Goal: Information Seeking & Learning: Learn about a topic

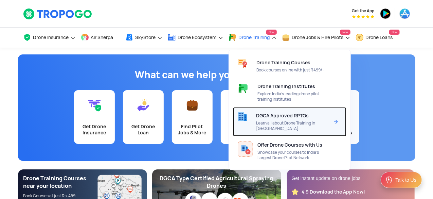
click at [287, 123] on span "Learn all about Drone Training in [GEOGRAPHIC_DATA]" at bounding box center [292, 125] width 73 height 11
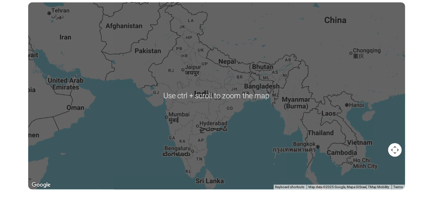
click at [199, 77] on div at bounding box center [216, 95] width 377 height 187
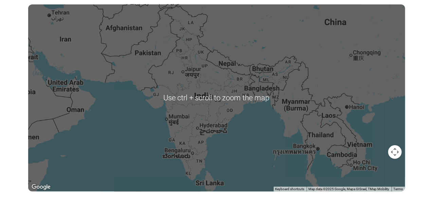
scroll to position [136, 0]
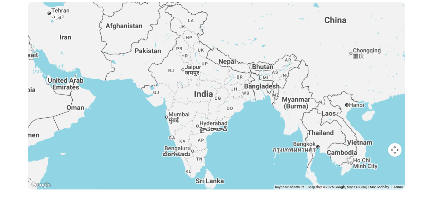
click at [207, 97] on div at bounding box center [216, 95] width 377 height 187
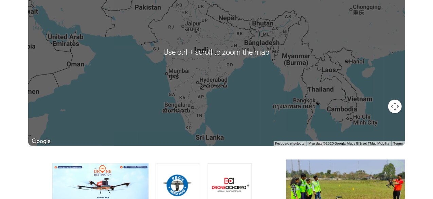
scroll to position [170, 0]
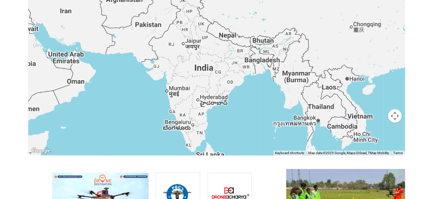
drag, startPoint x: 210, startPoint y: 123, endPoint x: 182, endPoint y: 82, distance: 49.4
click at [182, 82] on div at bounding box center [216, 61] width 377 height 187
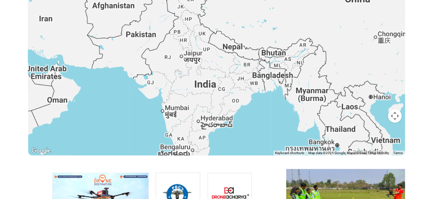
click at [202, 76] on div at bounding box center [216, 61] width 377 height 187
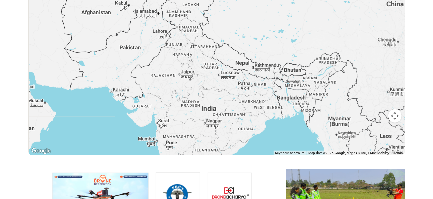
drag, startPoint x: 202, startPoint y: 76, endPoint x: 215, endPoint y: 93, distance: 22.3
click at [215, 93] on div at bounding box center [216, 61] width 377 height 187
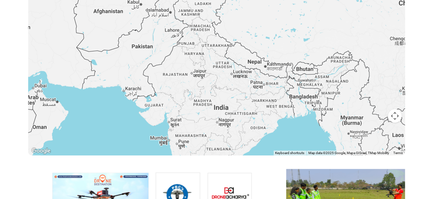
click at [215, 93] on div at bounding box center [216, 61] width 377 height 187
click at [216, 93] on div at bounding box center [216, 61] width 377 height 187
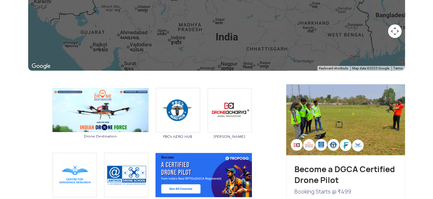
scroll to position [204, 0]
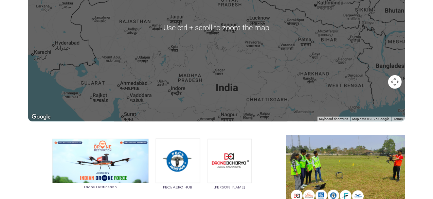
click at [206, 79] on div at bounding box center [216, 27] width 377 height 187
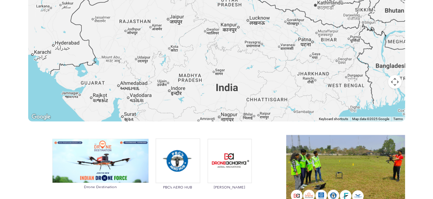
click at [393, 79] on button "Map camera controls" at bounding box center [395, 82] width 14 height 14
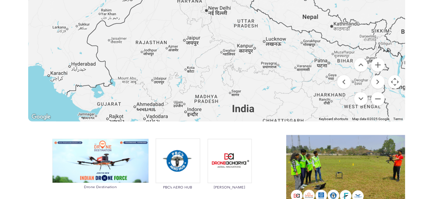
drag, startPoint x: 193, startPoint y: 73, endPoint x: 209, endPoint y: 94, distance: 26.9
click at [209, 94] on div at bounding box center [216, 27] width 377 height 187
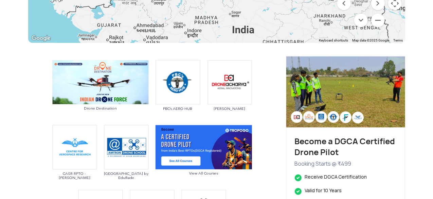
scroll to position [272, 0]
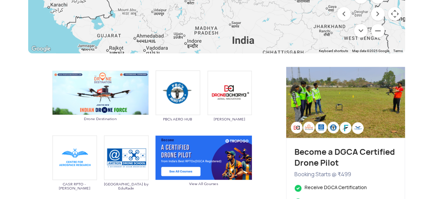
click at [357, 102] on img at bounding box center [345, 102] width 119 height 71
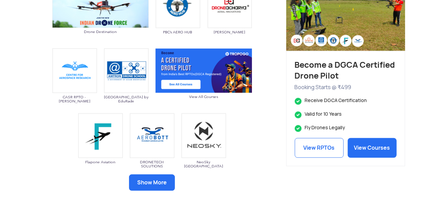
scroll to position [374, 0]
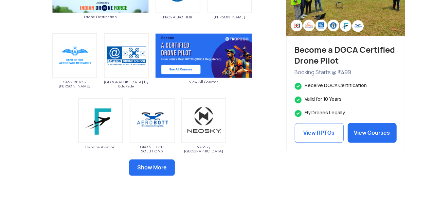
click at [152, 169] on button "Show More" at bounding box center [152, 167] width 46 height 16
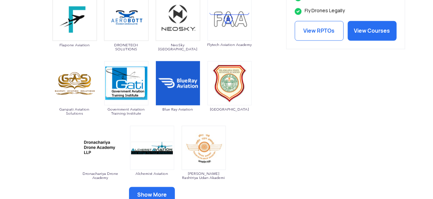
scroll to position [543, 0]
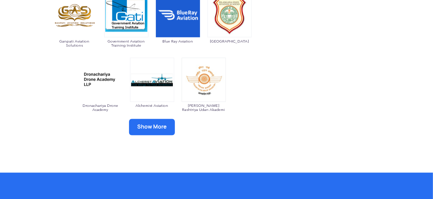
click at [161, 132] on button "Show More" at bounding box center [152, 127] width 46 height 16
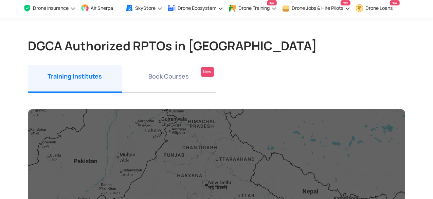
scroll to position [34, 0]
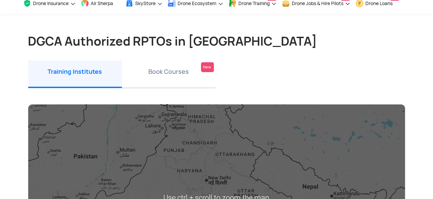
click at [208, 34] on h1 "DGCA Authorized RPTOs in India" at bounding box center [216, 41] width 377 height 14
click at [200, 66] on li "Book Courses New" at bounding box center [169, 74] width 94 height 28
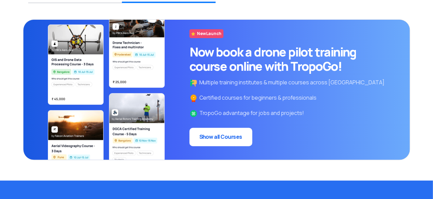
scroll to position [116, 0]
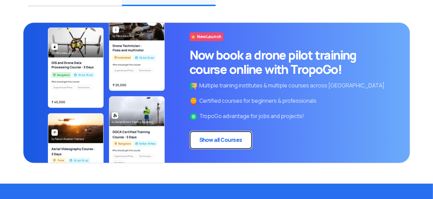
click at [216, 134] on link "Show all Courses" at bounding box center [220, 140] width 63 height 18
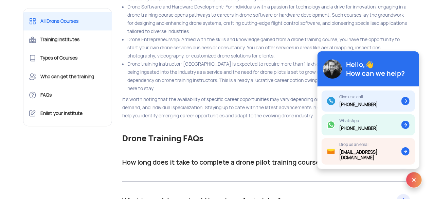
scroll to position [7358, 0]
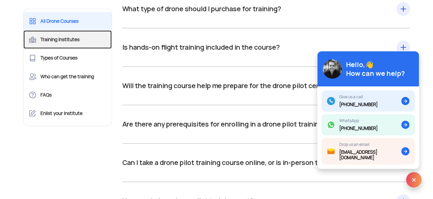
click at [81, 37] on link "Training Institutes" at bounding box center [67, 39] width 89 height 18
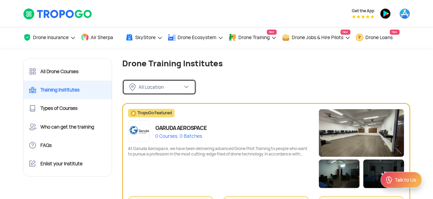
click at [162, 85] on div "All Location" at bounding box center [161, 87] width 44 height 6
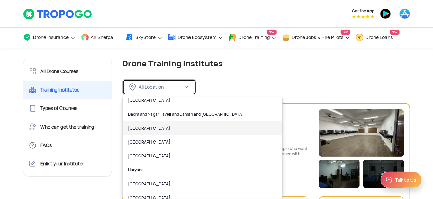
scroll to position [136, 0]
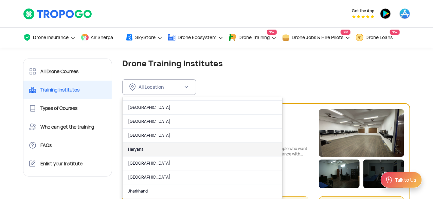
click at [144, 144] on link "Haryana" at bounding box center [203, 149] width 160 height 14
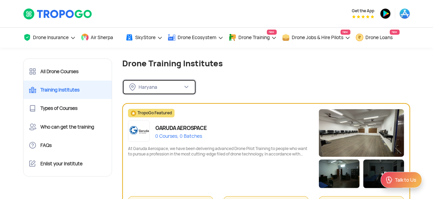
click at [159, 88] on div "Haryana" at bounding box center [161, 87] width 44 height 6
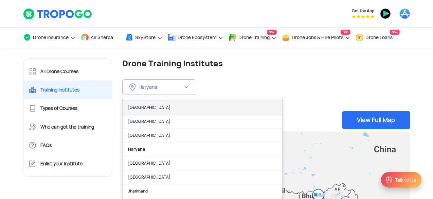
click at [153, 103] on link "Delhi" at bounding box center [203, 108] width 160 height 14
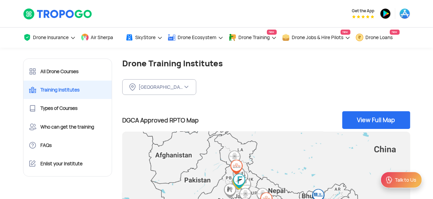
click at [222, 89] on div "Delhi FILTER BY LOCATION All Location Andaman and Nicobar Islands (Port Blair) …" at bounding box center [266, 81] width 288 height 26
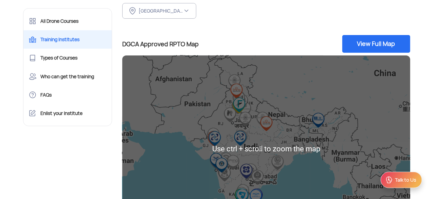
scroll to position [102, 0]
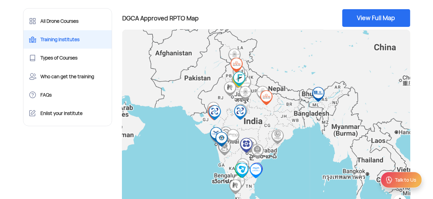
click at [236, 77] on img "Flapone Aviation" at bounding box center [239, 78] width 15 height 15
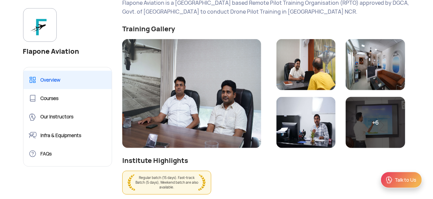
scroll to position [136, 0]
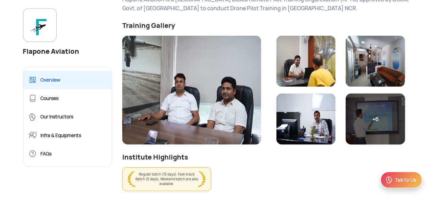
click at [309, 68] on img at bounding box center [305, 61] width 59 height 51
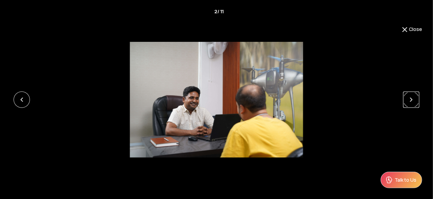
click at [405, 99] on link at bounding box center [411, 99] width 16 height 16
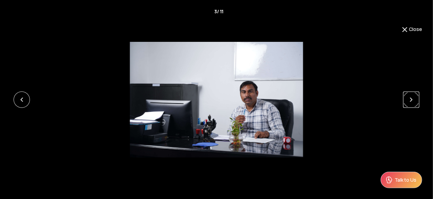
click at [405, 98] on link at bounding box center [411, 99] width 16 height 16
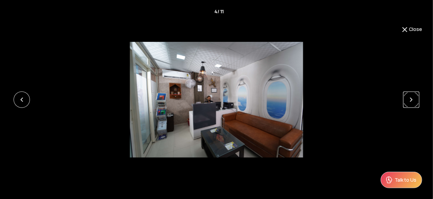
click at [416, 99] on link at bounding box center [411, 99] width 16 height 16
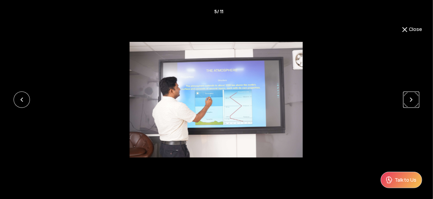
click at [416, 99] on link at bounding box center [411, 99] width 16 height 16
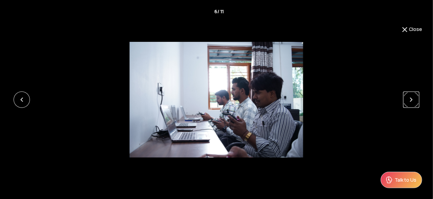
click at [416, 99] on link at bounding box center [411, 99] width 16 height 16
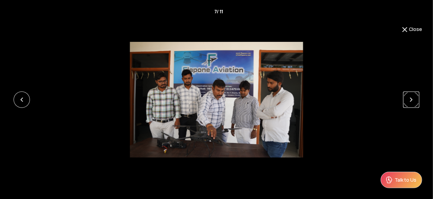
click at [416, 99] on link at bounding box center [411, 99] width 16 height 16
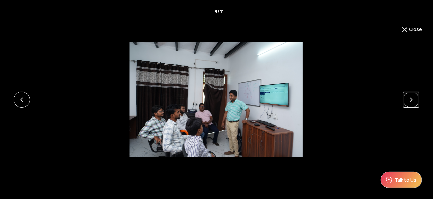
click at [416, 99] on link at bounding box center [411, 99] width 16 height 16
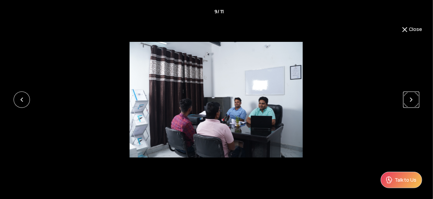
click at [416, 99] on link at bounding box center [411, 99] width 16 height 16
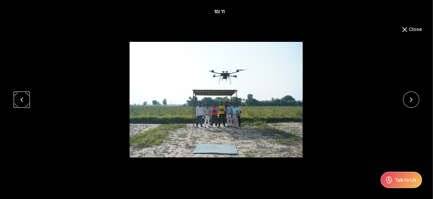
click at [20, 102] on link at bounding box center [22, 99] width 16 height 16
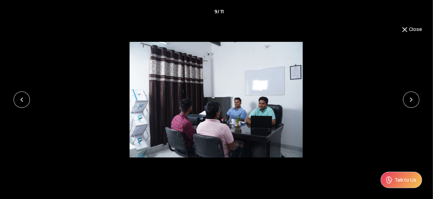
click at [399, 101] on div at bounding box center [216, 98] width 433 height 115
click at [401, 100] on div at bounding box center [216, 98] width 433 height 115
click at [408, 99] on link at bounding box center [411, 99] width 16 height 16
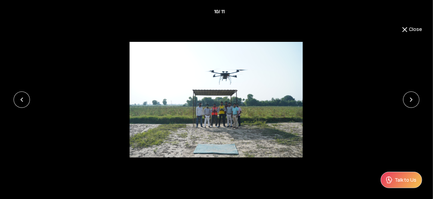
click at [412, 25] on div "Close 10 / 11 ‹ ›" at bounding box center [216, 99] width 433 height 199
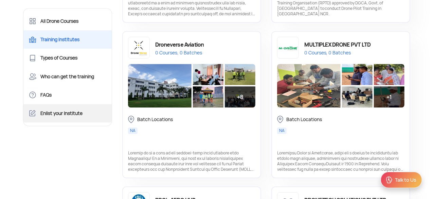
scroll to position [1053, 0]
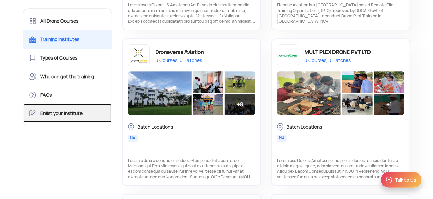
click at [69, 109] on link "Enlist your Institute" at bounding box center [67, 113] width 89 height 18
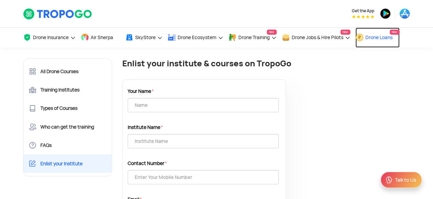
click at [373, 37] on span "Drone Loans" at bounding box center [379, 37] width 27 height 5
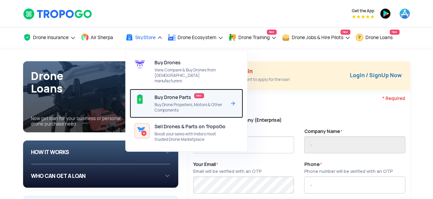
click at [183, 102] on span "Buy Drone Propellers, Motors & Other Components" at bounding box center [191, 107] width 72 height 11
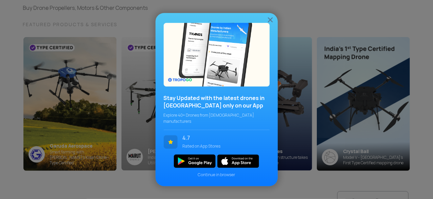
click at [266, 20] on div "Stay Updated with the latest drones in [GEOGRAPHIC_DATA] only on our App Explor…" at bounding box center [217, 99] width 122 height 173
click at [269, 20] on img at bounding box center [270, 20] width 8 height 8
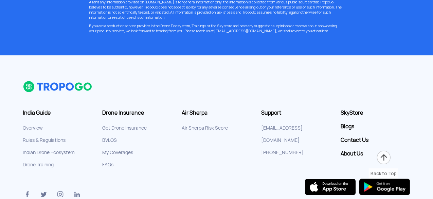
scroll to position [1780, 0]
